Goal: Navigation & Orientation: Locate item on page

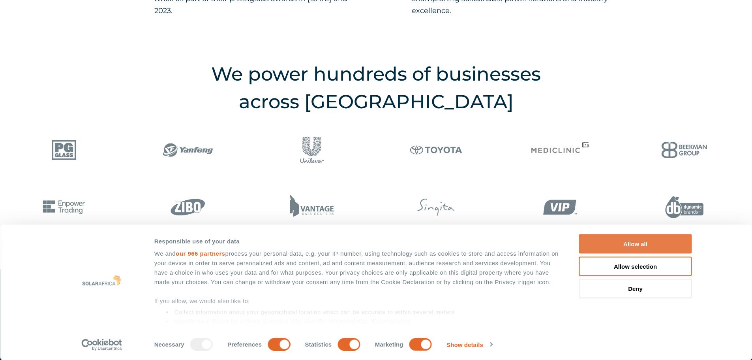
click at [594, 239] on button "Allow all" at bounding box center [635, 243] width 113 height 19
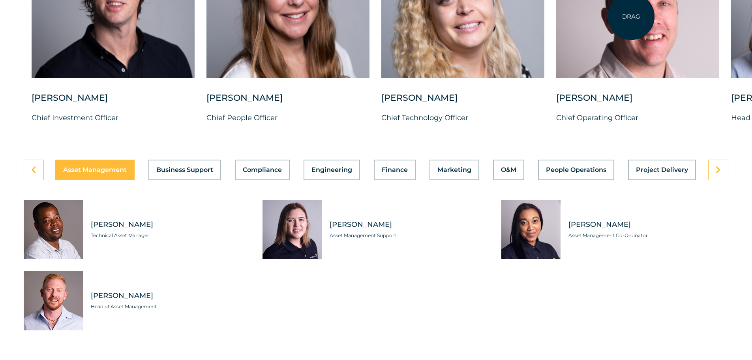
scroll to position [2133, 0]
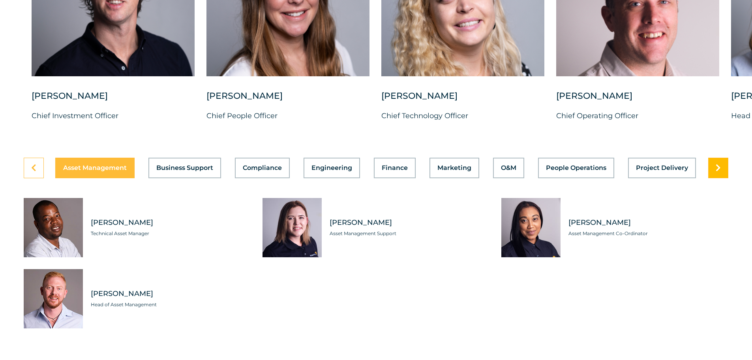
click at [723, 162] on link at bounding box center [718, 168] width 20 height 21
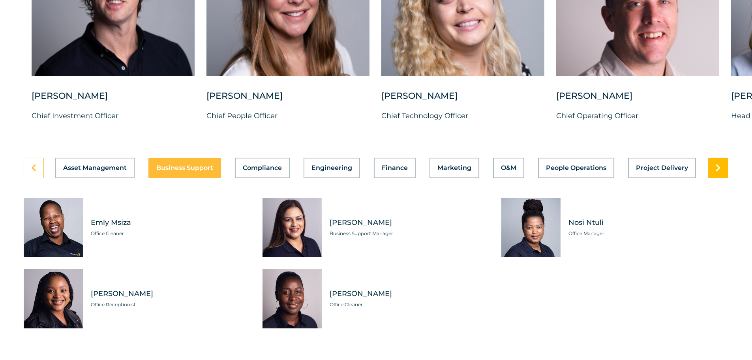
click at [723, 162] on link at bounding box center [718, 168] width 20 height 21
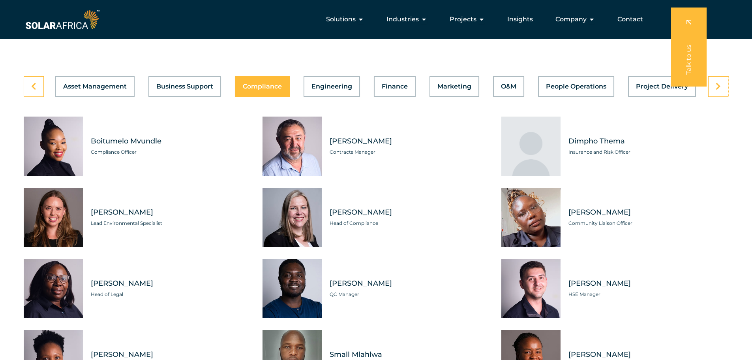
scroll to position [2212, 0]
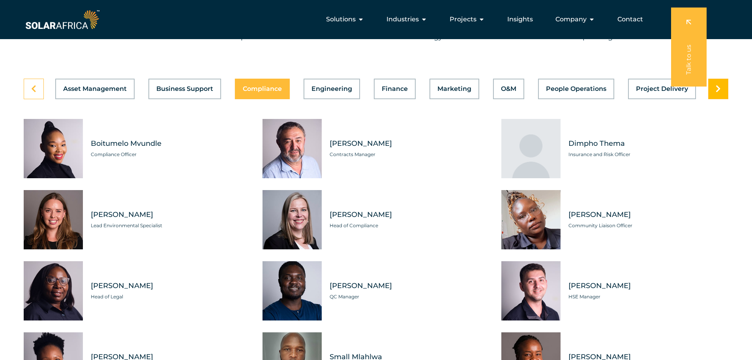
click at [727, 83] on link at bounding box center [718, 89] width 20 height 21
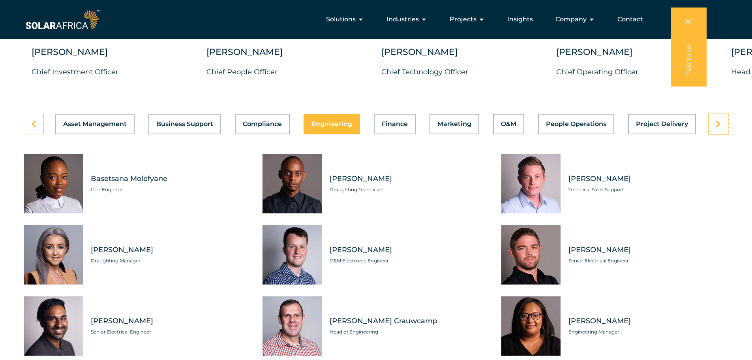
scroll to position [2172, 0]
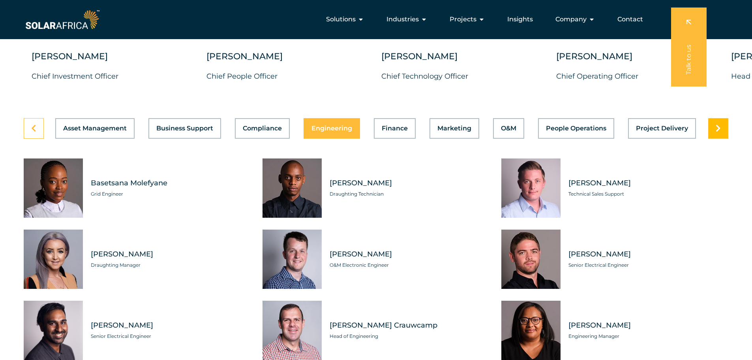
click at [723, 126] on link at bounding box center [718, 128] width 20 height 21
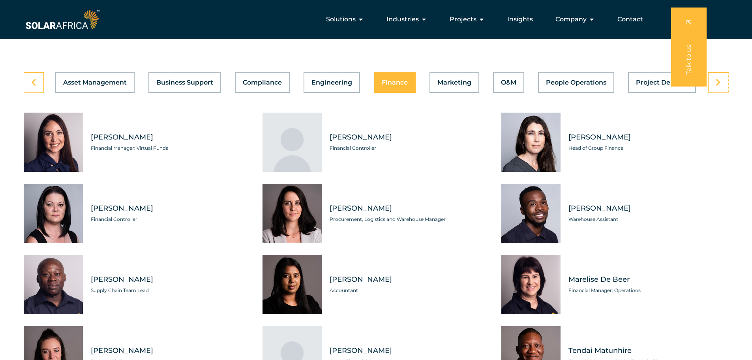
scroll to position [2212, 0]
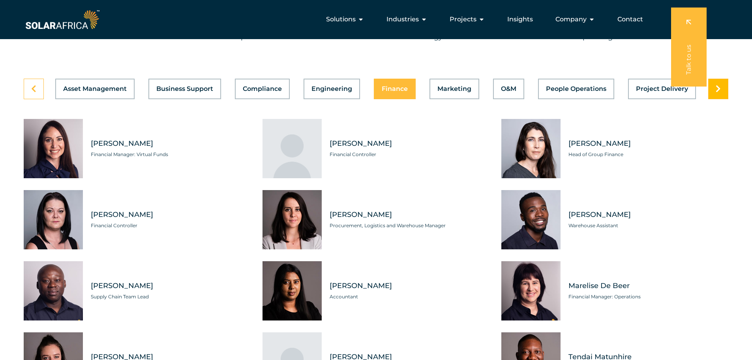
click at [718, 85] on icon at bounding box center [718, 89] width 5 height 8
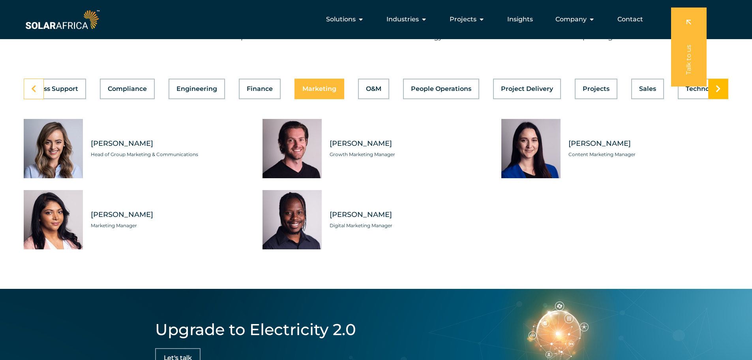
scroll to position [0, 168]
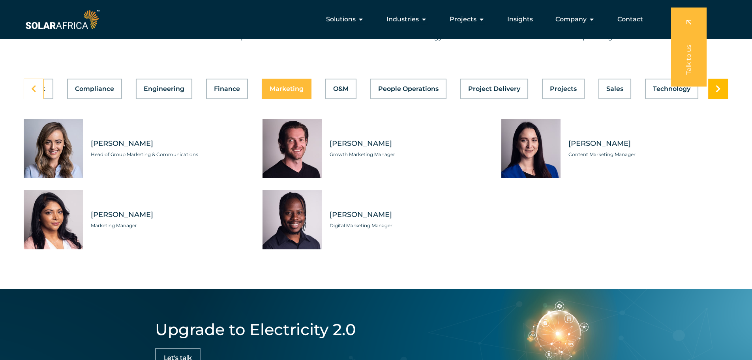
click at [720, 85] on icon at bounding box center [718, 89] width 5 height 8
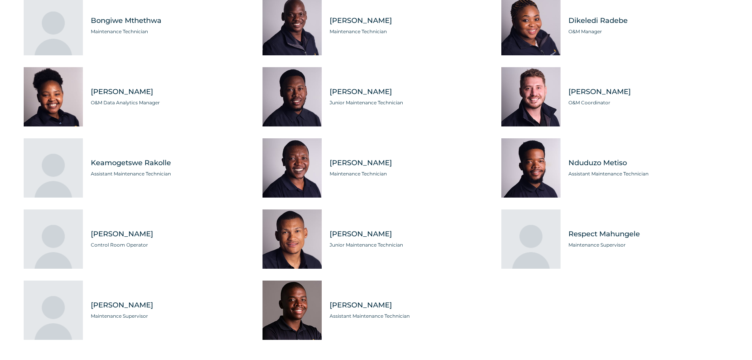
scroll to position [2212, 0]
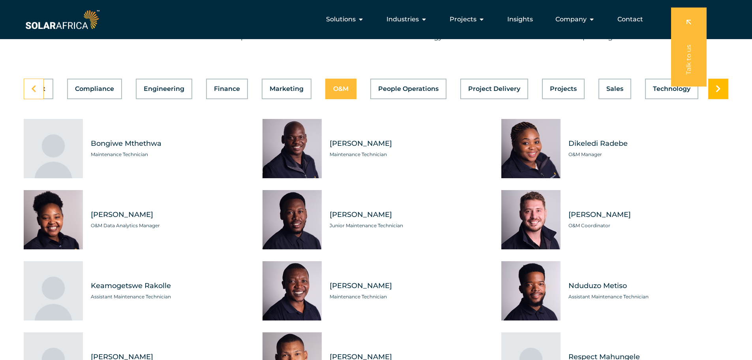
click at [724, 88] on link at bounding box center [718, 89] width 20 height 21
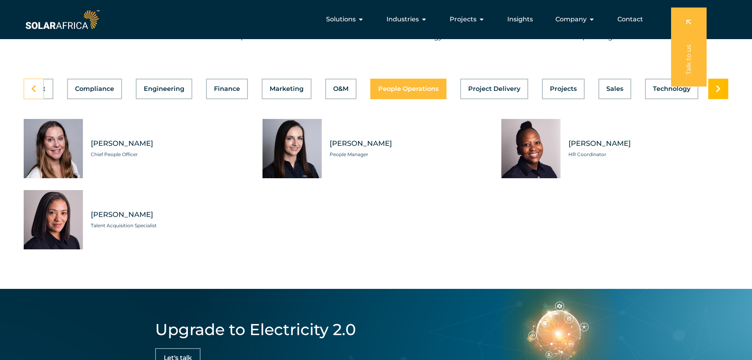
scroll to position [0, 168]
click at [724, 88] on link at bounding box center [718, 89] width 20 height 21
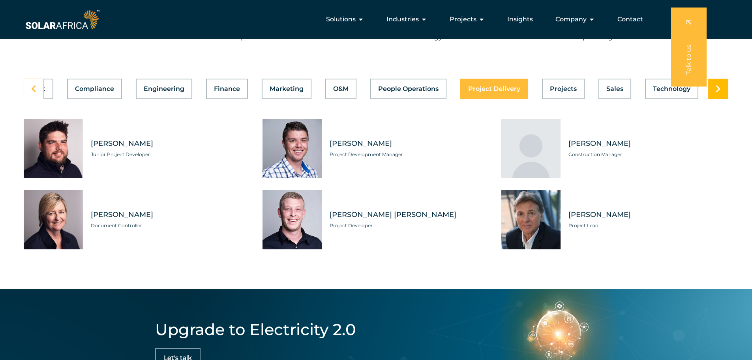
click at [724, 88] on link at bounding box center [718, 89] width 20 height 21
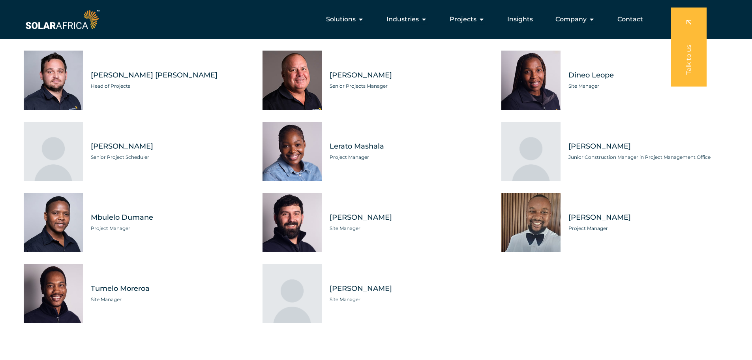
scroll to position [2212, 0]
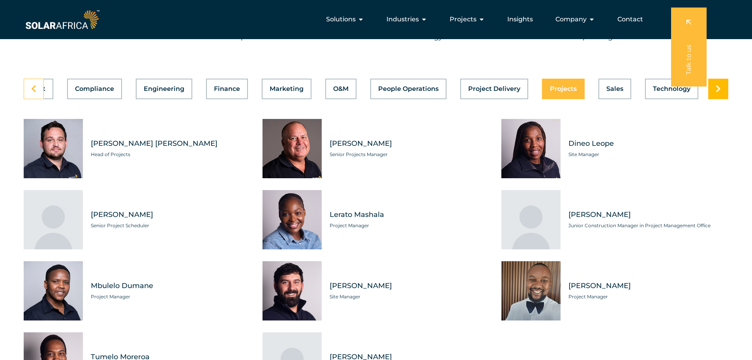
click at [718, 85] on icon at bounding box center [718, 89] width 5 height 8
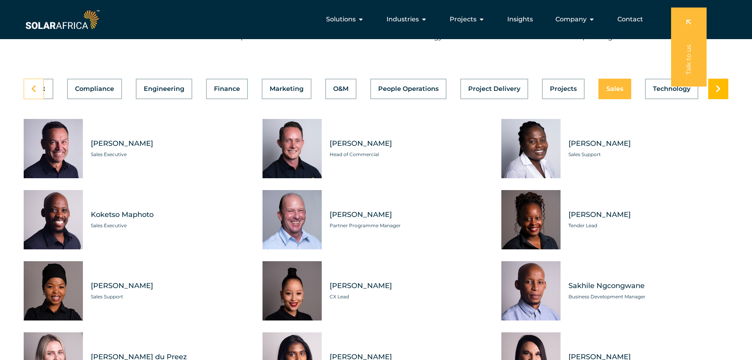
scroll to position [0, 168]
click at [718, 85] on icon at bounding box center [718, 89] width 5 height 8
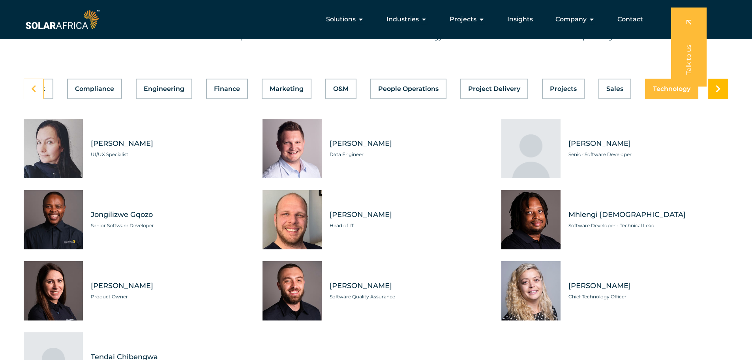
click at [718, 85] on icon at bounding box center [718, 89] width 5 height 8
click at [720, 85] on icon at bounding box center [718, 89] width 5 height 8
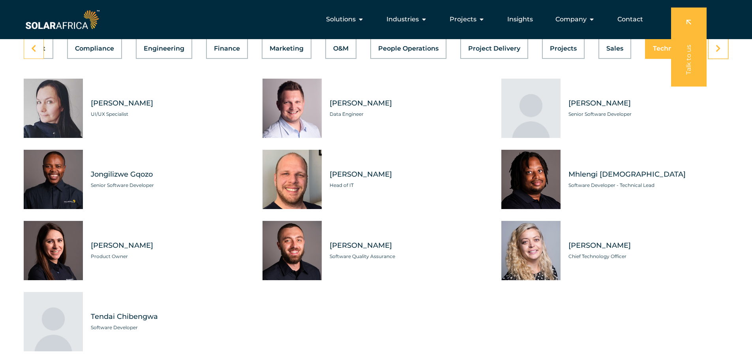
scroll to position [2251, 0]
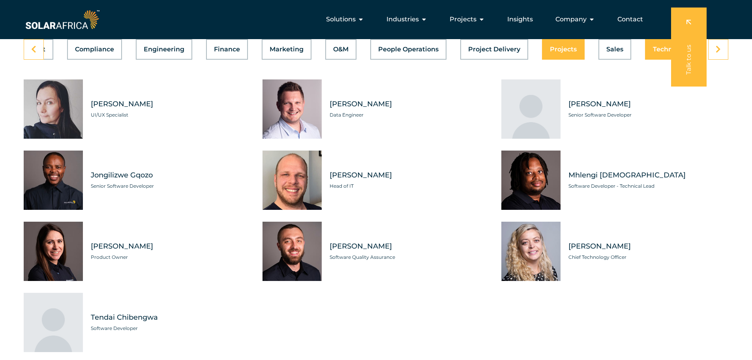
click at [569, 48] on button "Projects" at bounding box center [563, 49] width 43 height 21
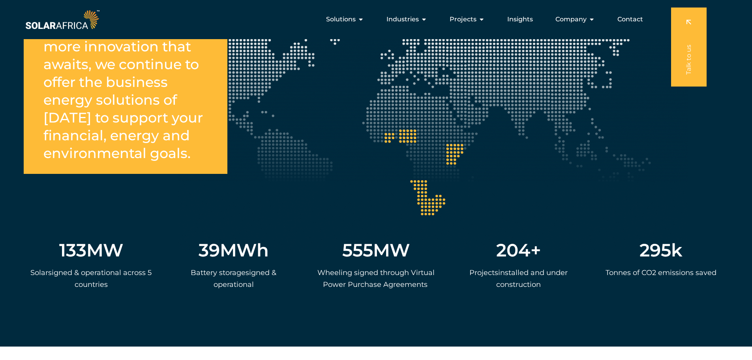
scroll to position [1461, 0]
